Goal: Task Accomplishment & Management: Complete application form

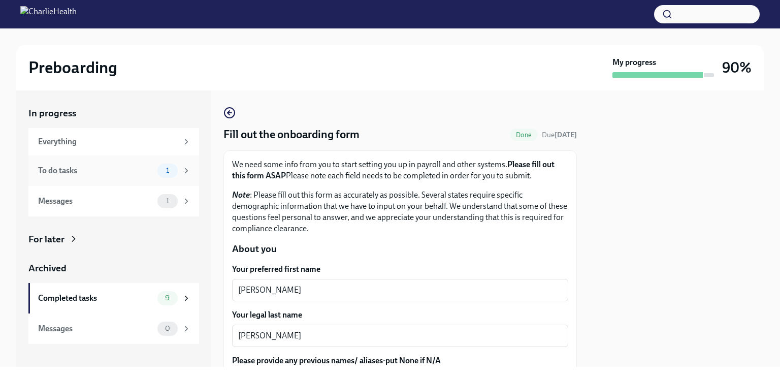
click at [121, 181] on div "To do tasks 1" at bounding box center [113, 170] width 171 height 30
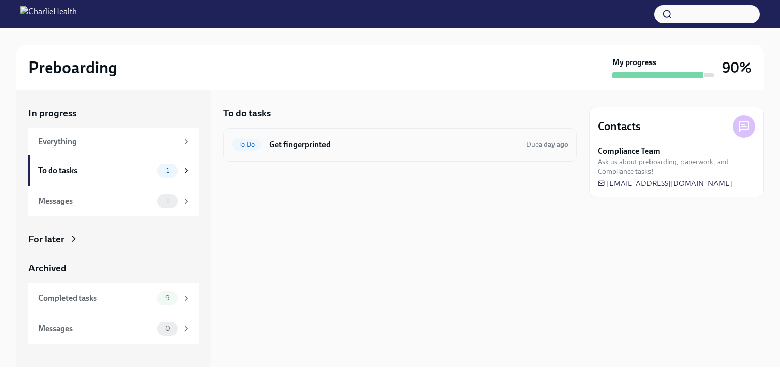
click at [255, 146] on span "To Do" at bounding box center [246, 145] width 29 height 8
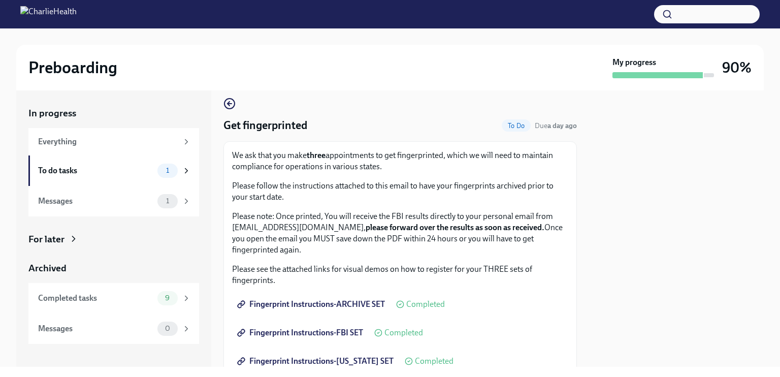
scroll to position [8, 0]
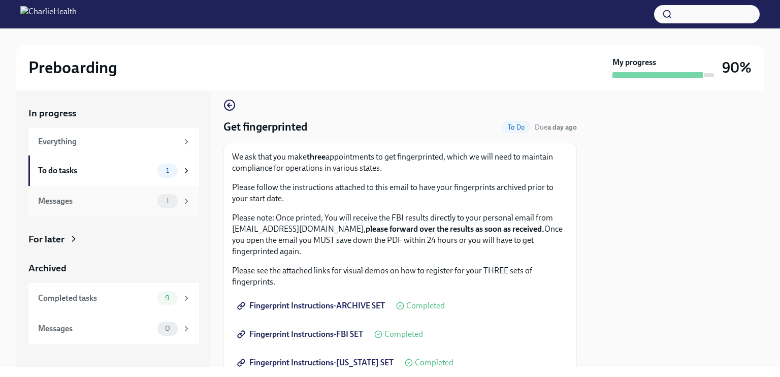
click at [146, 201] on div "Messages" at bounding box center [95, 201] width 115 height 11
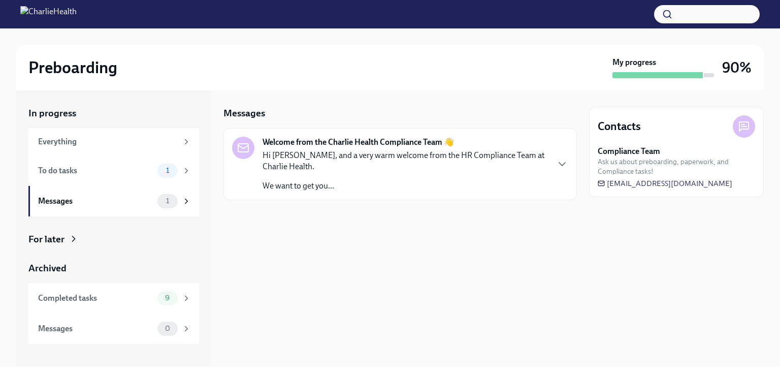
click at [303, 159] on p "Hi [PERSON_NAME], and a very warm welcome from the HR Compliance Team at Charli…" at bounding box center [406, 161] width 286 height 22
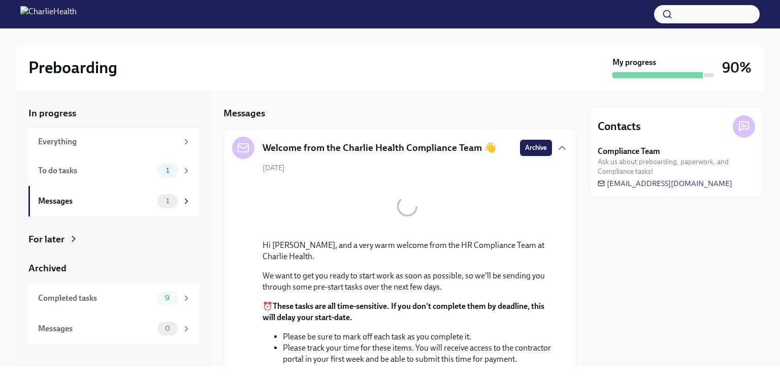
click at [303, 159] on div "Welcome from the Charlie Health Compliance Team 👋" at bounding box center [364, 148] width 264 height 22
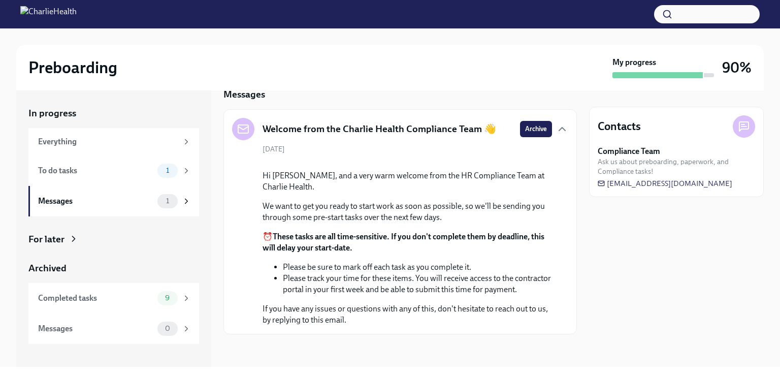
scroll to position [110, 0]
click at [107, 140] on div "Everything" at bounding box center [108, 141] width 140 height 11
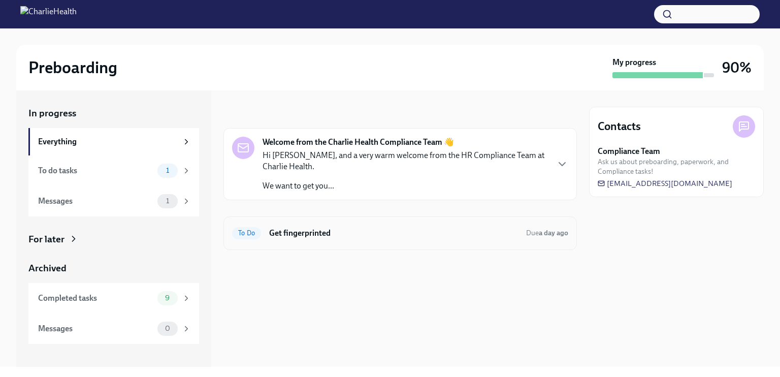
click at [256, 234] on span "To Do" at bounding box center [246, 233] width 29 height 8
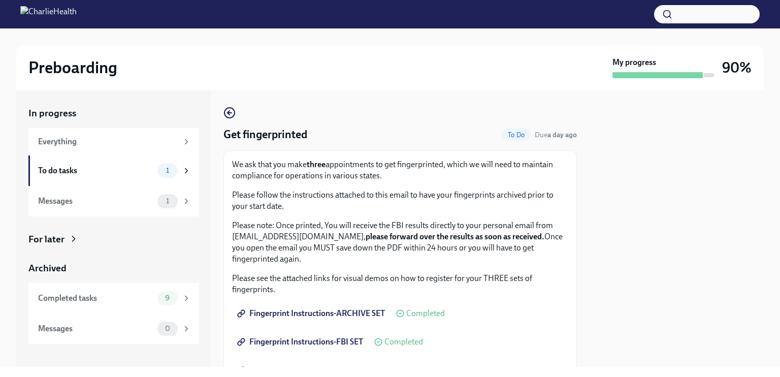
scroll to position [2, 0]
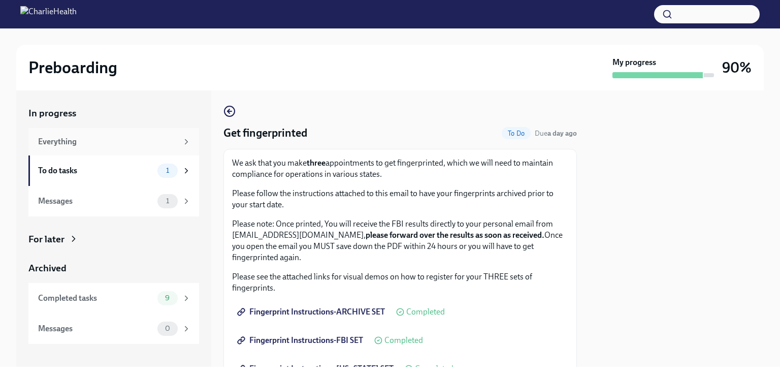
click at [150, 141] on div "Everything" at bounding box center [108, 141] width 140 height 11
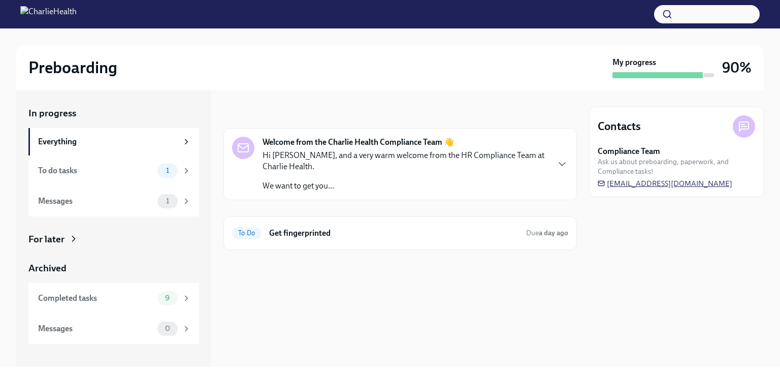
drag, startPoint x: 744, startPoint y: 183, endPoint x: 733, endPoint y: 186, distance: 11.0
click at [733, 186] on div "Compliance Team Ask us about preboarding, paperwork, and Compliance tasks! [EMA…" at bounding box center [677, 167] width 158 height 43
drag, startPoint x: 737, startPoint y: 181, endPoint x: 637, endPoint y: 190, distance: 100.4
click at [637, 190] on div "Contacts Compliance Team Ask us about preboarding, paperwork, and Compliance ta…" at bounding box center [676, 152] width 175 height 90
click at [142, 171] on div "To do tasks" at bounding box center [95, 170] width 115 height 11
